Goal: Task Accomplishment & Management: Manage account settings

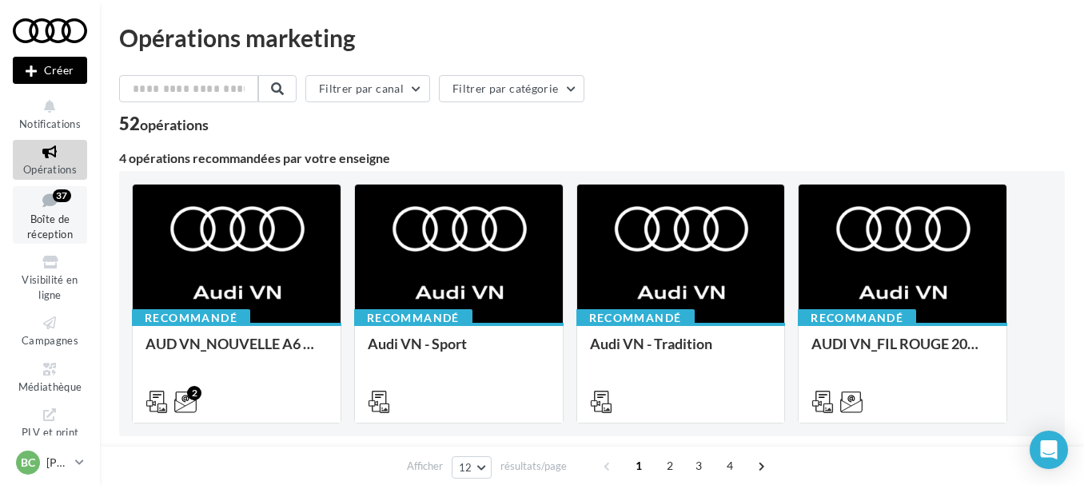
click at [41, 213] on span "Boîte de réception" at bounding box center [50, 227] width 46 height 28
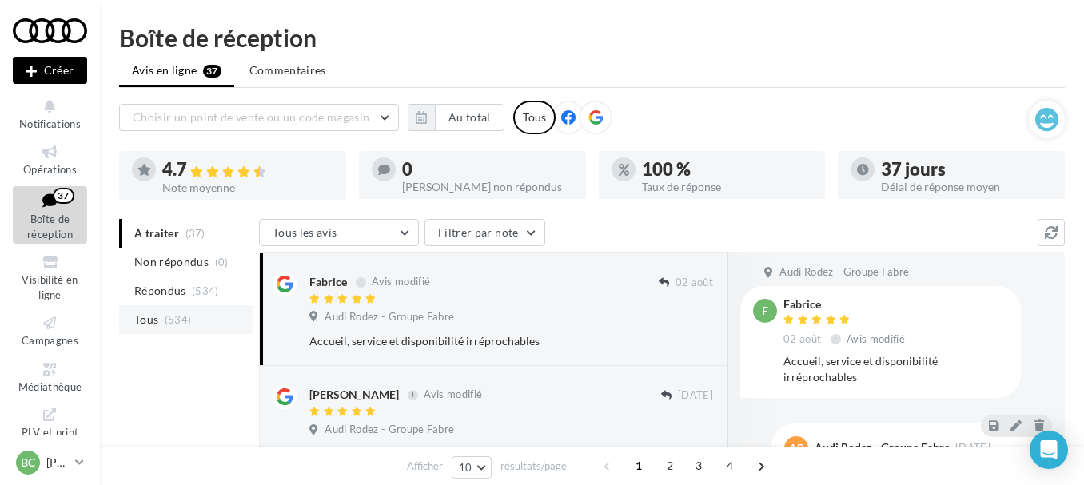
click at [149, 314] on span "Tous" at bounding box center [146, 320] width 24 height 16
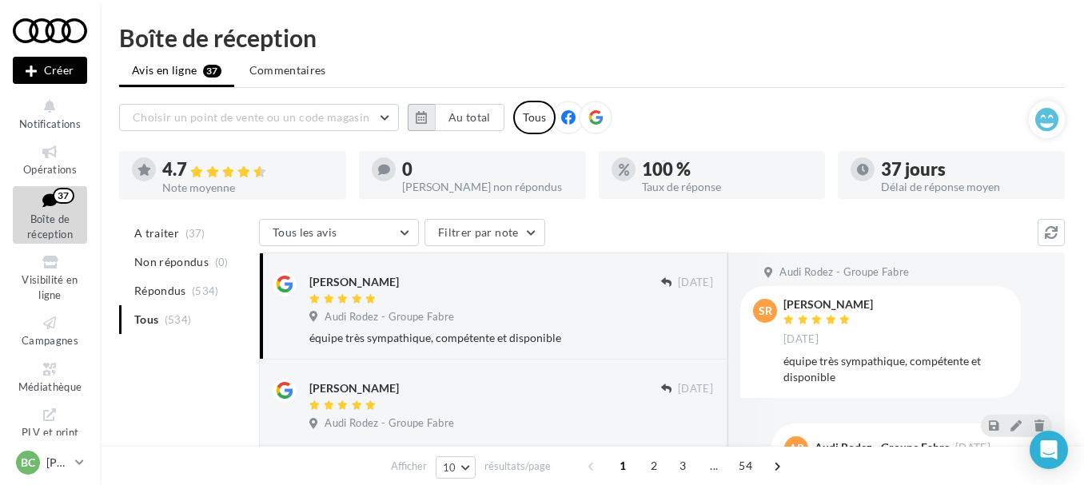
click at [430, 115] on button "button" at bounding box center [421, 117] width 27 height 27
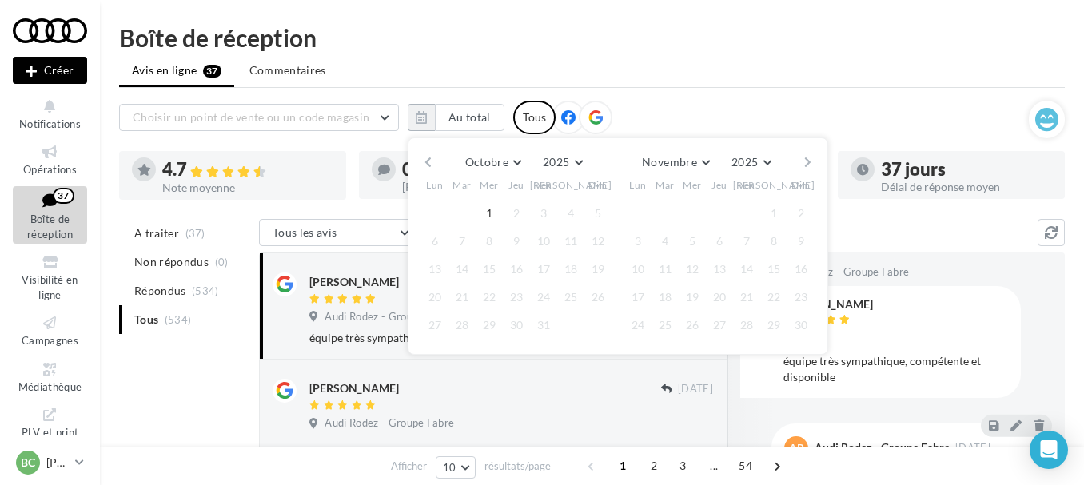
click at [427, 158] on button "button" at bounding box center [428, 162] width 14 height 22
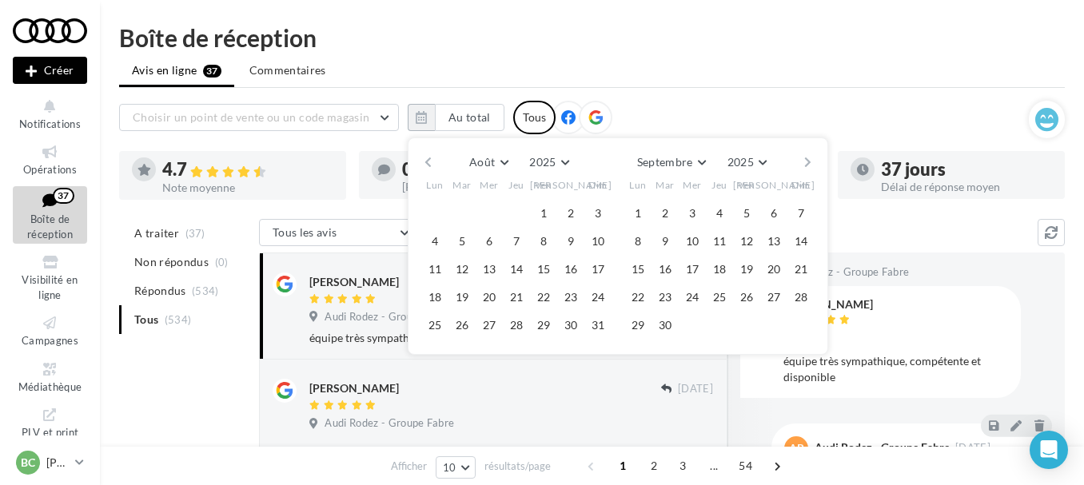
click at [427, 158] on button "button" at bounding box center [428, 162] width 14 height 22
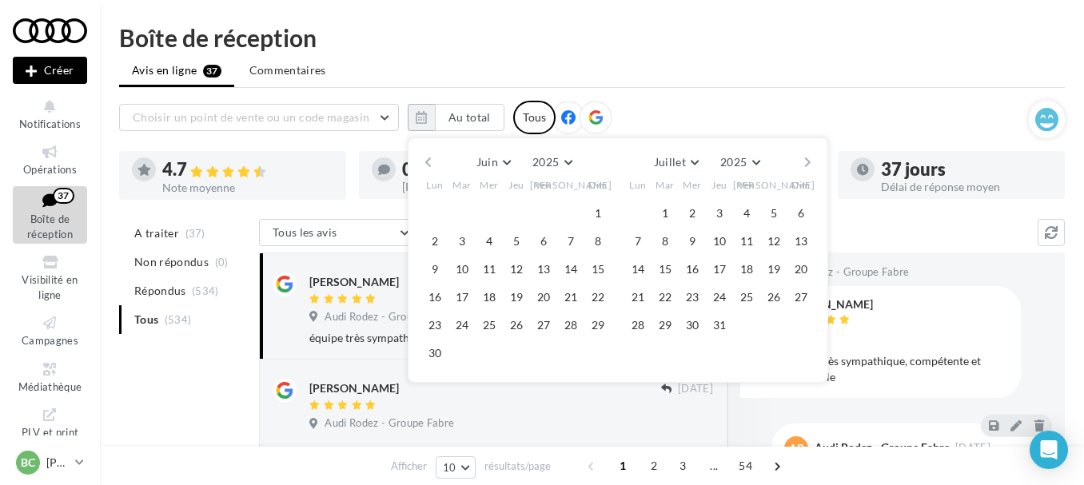
click at [427, 158] on button "button" at bounding box center [428, 162] width 14 height 22
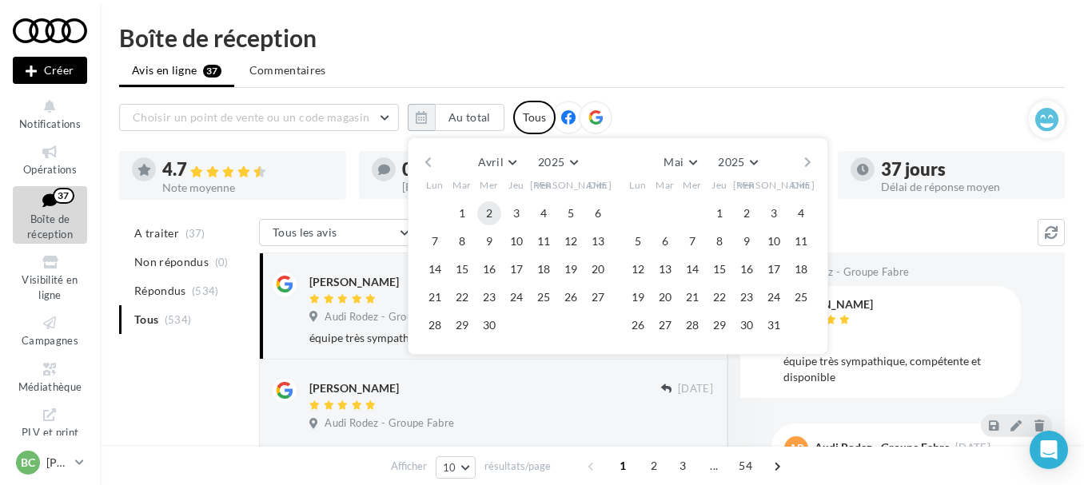
click at [491, 212] on button "2" at bounding box center [489, 213] width 24 height 24
click at [811, 160] on button "button" at bounding box center [808, 162] width 14 height 22
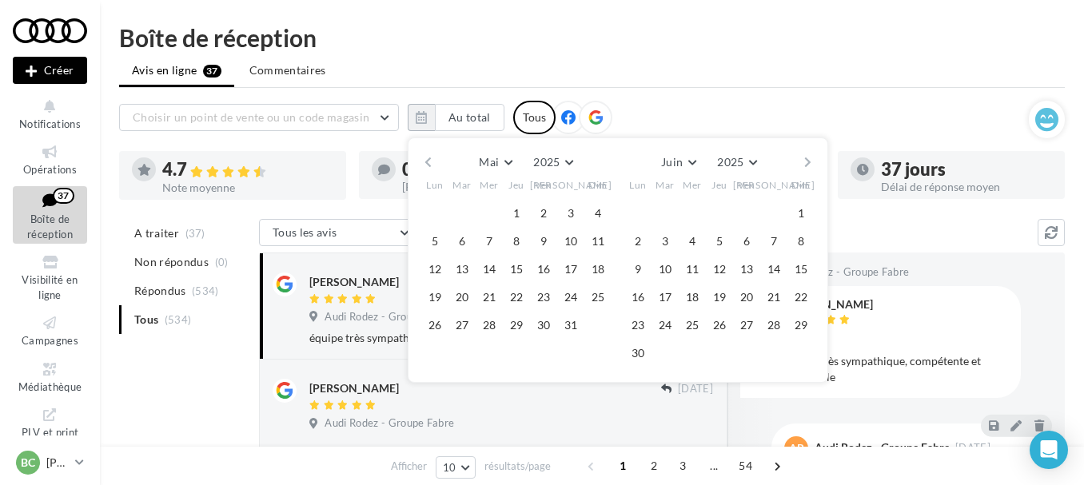
click at [810, 160] on button "button" at bounding box center [808, 162] width 14 height 22
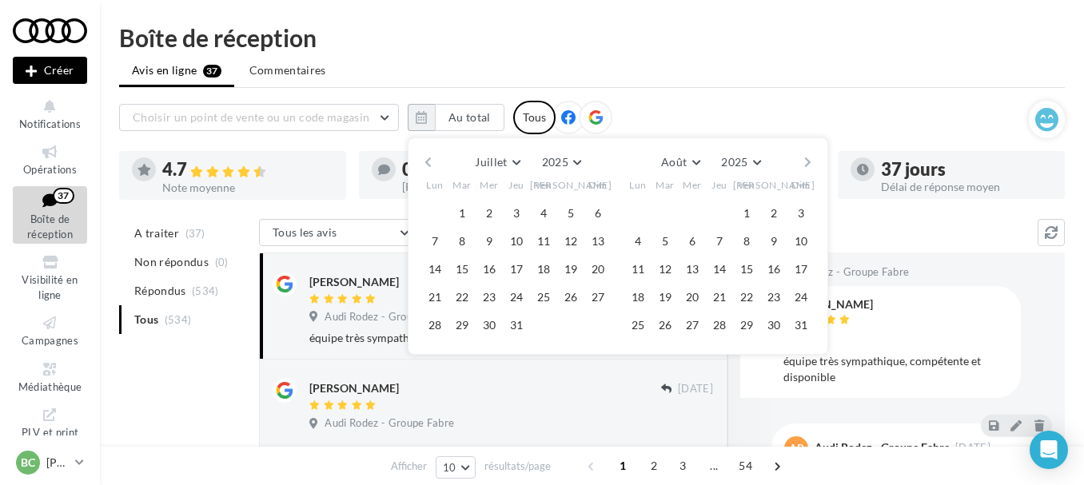
click at [810, 160] on button "button" at bounding box center [808, 162] width 14 height 22
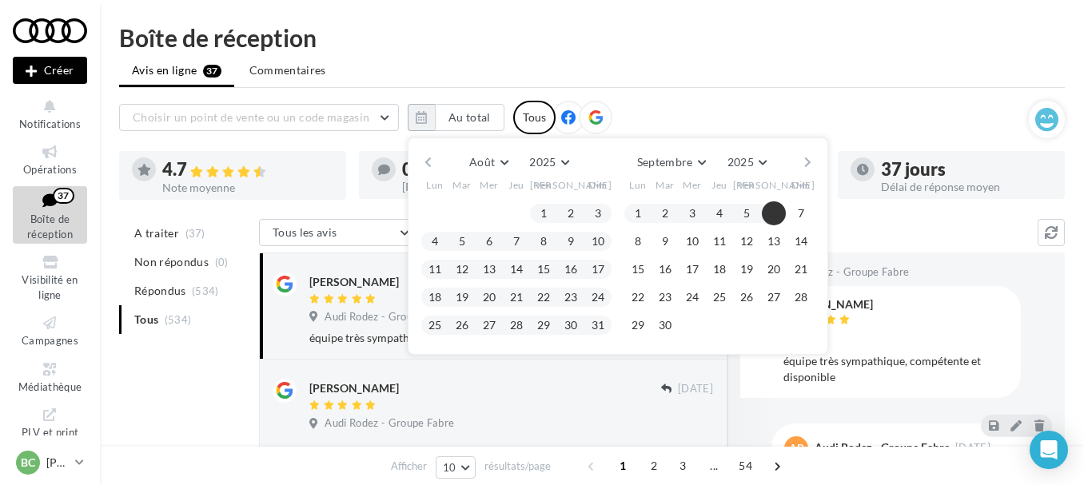
click at [809, 163] on button "button" at bounding box center [808, 162] width 14 height 22
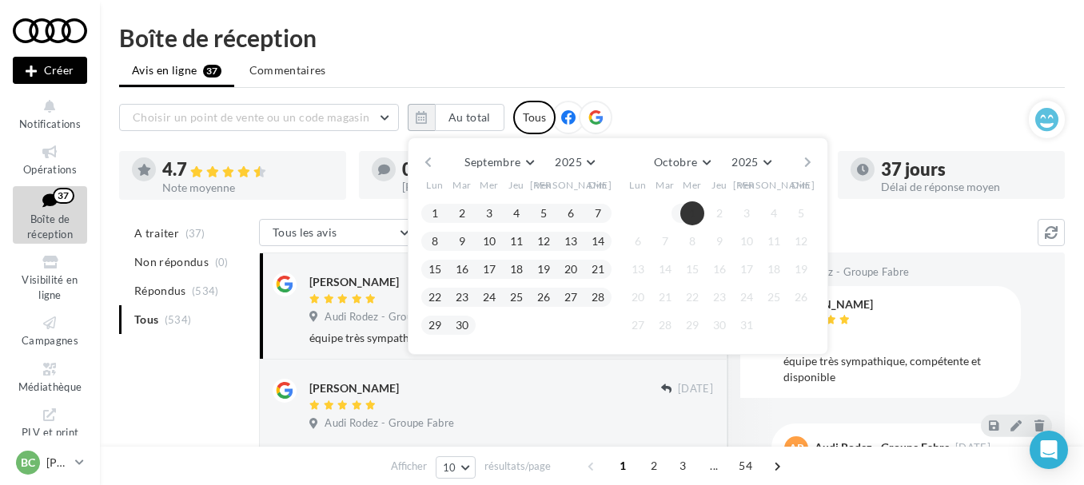
click at [691, 209] on button "1" at bounding box center [692, 213] width 24 height 24
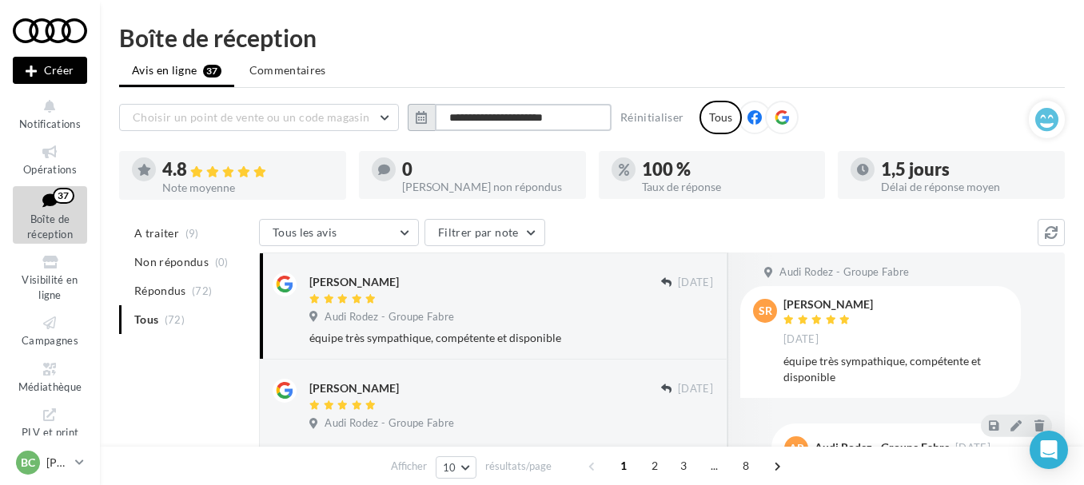
click at [455, 114] on input "**********" at bounding box center [523, 117] width 177 height 27
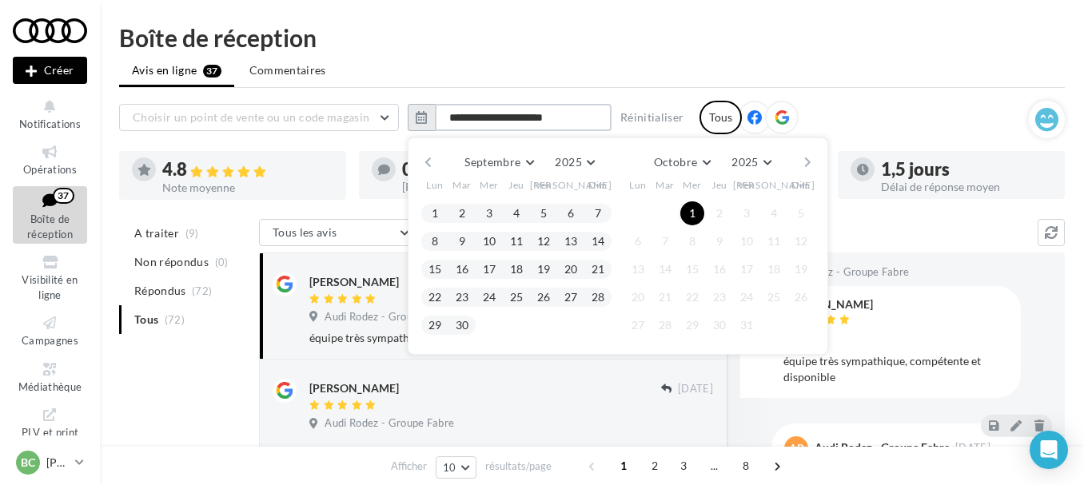
click at [605, 114] on input "**********" at bounding box center [523, 117] width 177 height 27
type input "**********"
click at [640, 117] on button "Réinitialiser" at bounding box center [652, 117] width 77 height 19
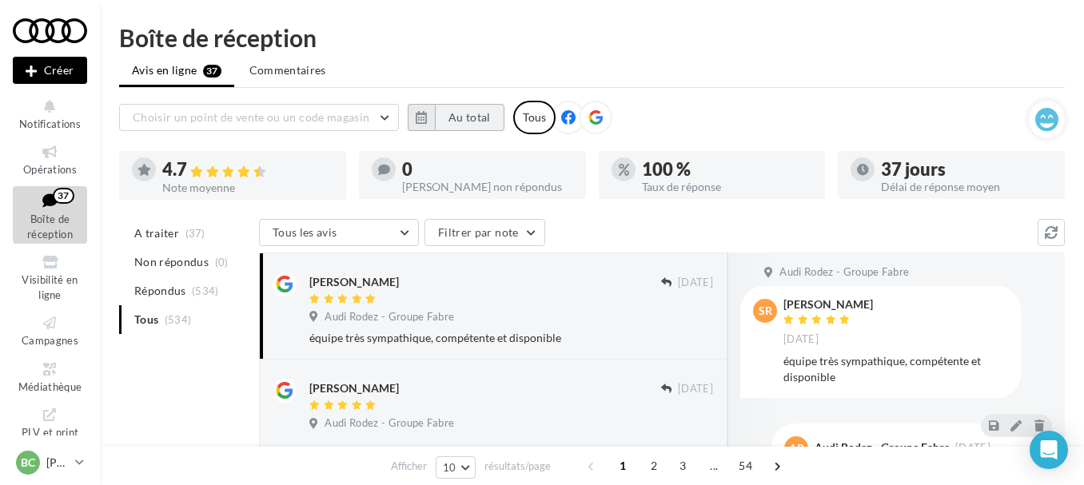
click at [465, 114] on button "Au total" at bounding box center [470, 117] width 70 height 27
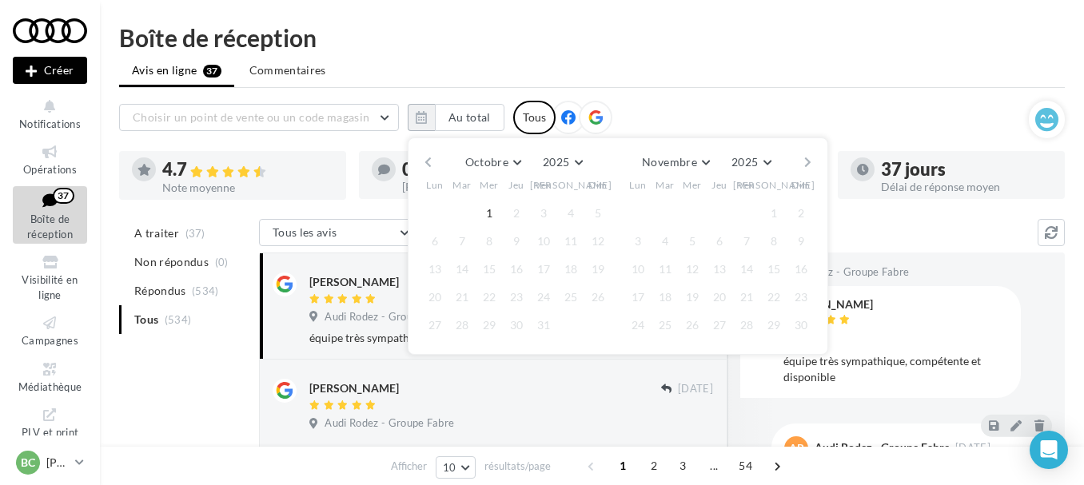
click at [429, 163] on button "button" at bounding box center [428, 162] width 14 height 22
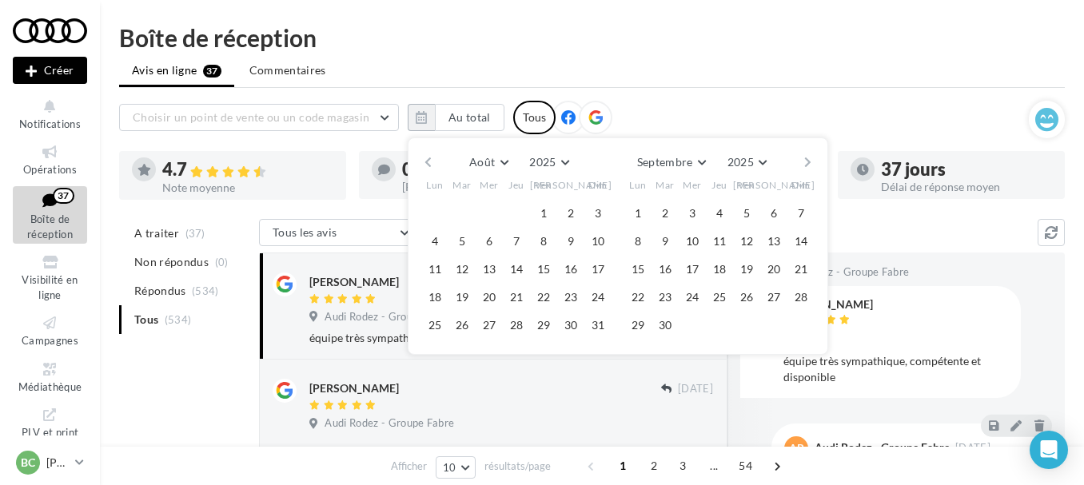
click at [429, 163] on button "button" at bounding box center [428, 162] width 14 height 22
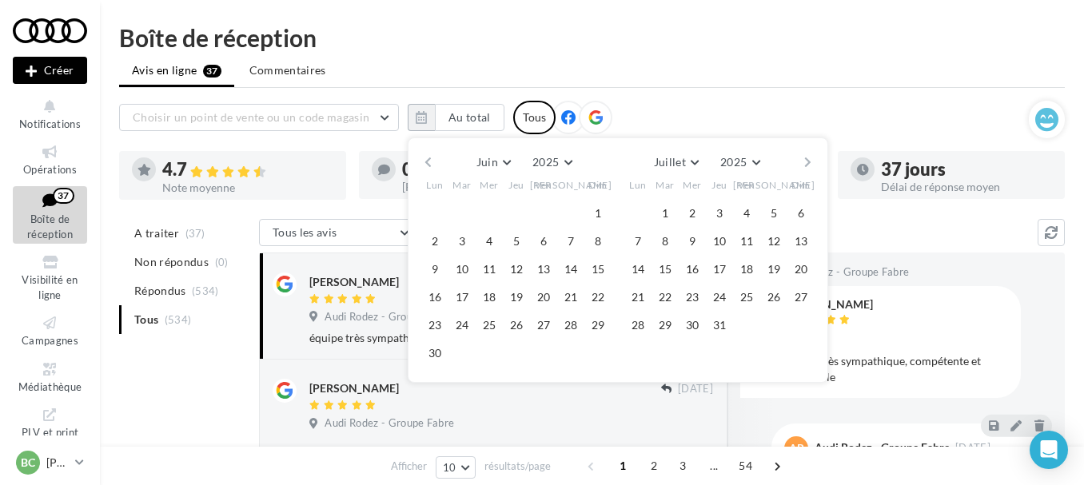
click at [429, 163] on button "button" at bounding box center [428, 162] width 14 height 22
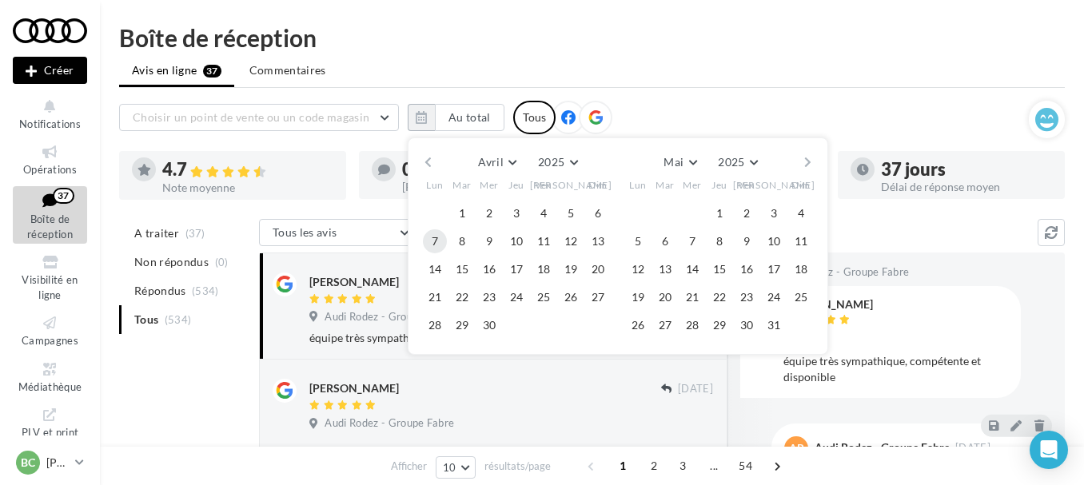
click at [438, 239] on button "7" at bounding box center [435, 241] width 24 height 24
click at [808, 161] on button "button" at bounding box center [808, 162] width 14 height 22
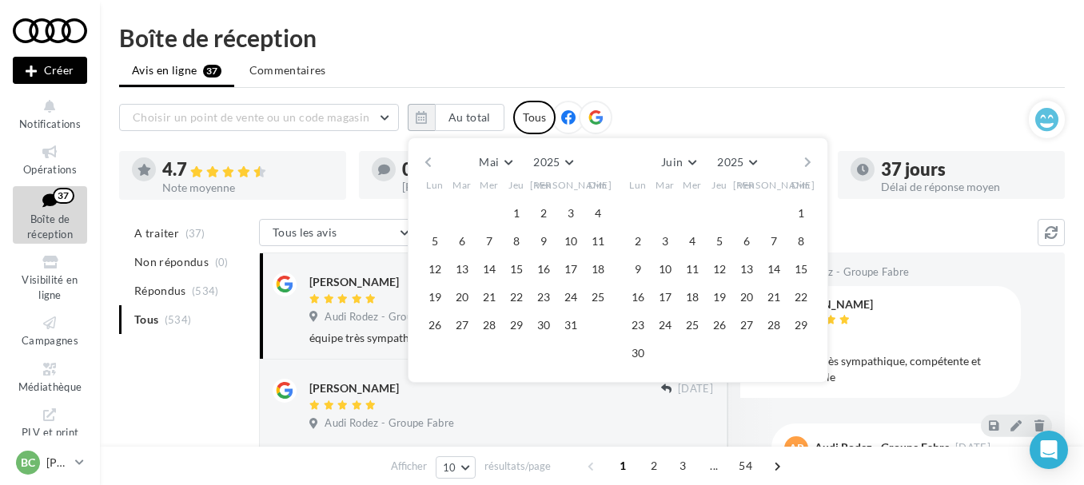
click at [808, 161] on button "button" at bounding box center [808, 162] width 14 height 22
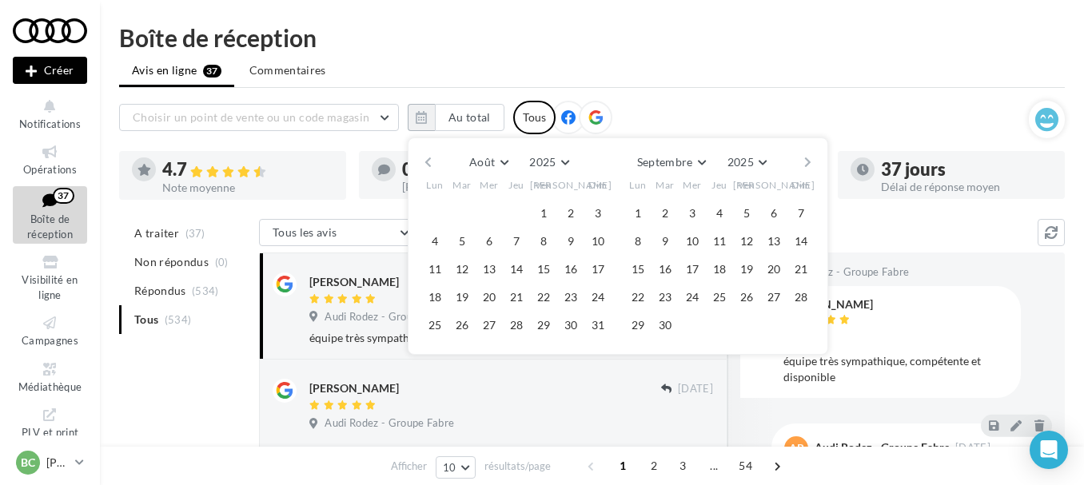
click at [802, 164] on button "button" at bounding box center [808, 162] width 14 height 22
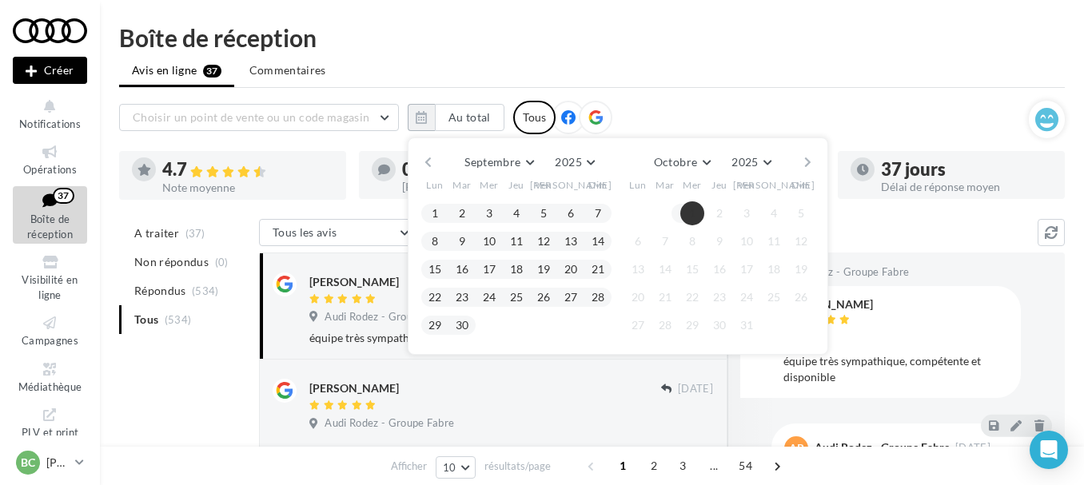
click at [692, 206] on button "1" at bounding box center [692, 213] width 24 height 24
